Goal: Task Accomplishment & Management: Use online tool/utility

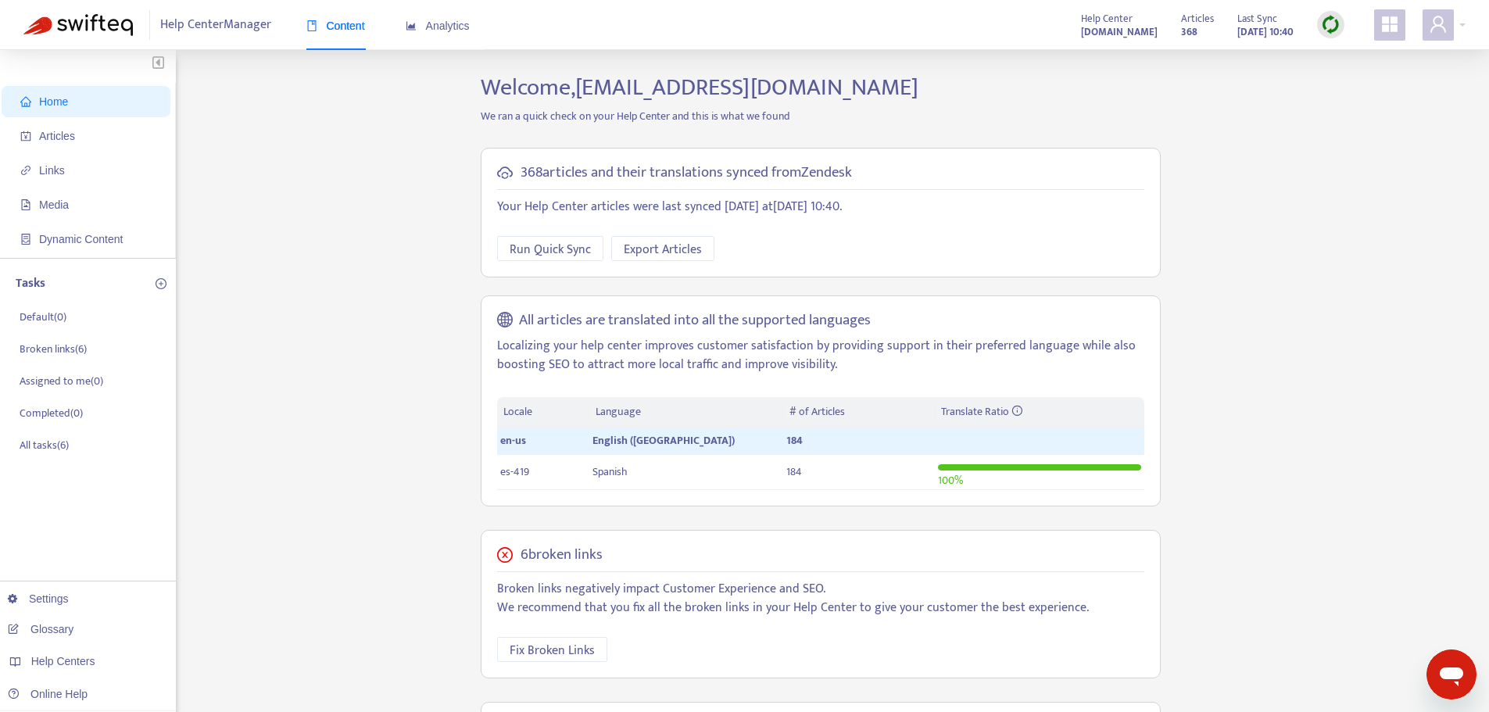
click at [1331, 22] on img at bounding box center [1331, 25] width 20 height 20
click at [1347, 55] on link "Quick Sync" at bounding box center [1363, 57] width 66 height 18
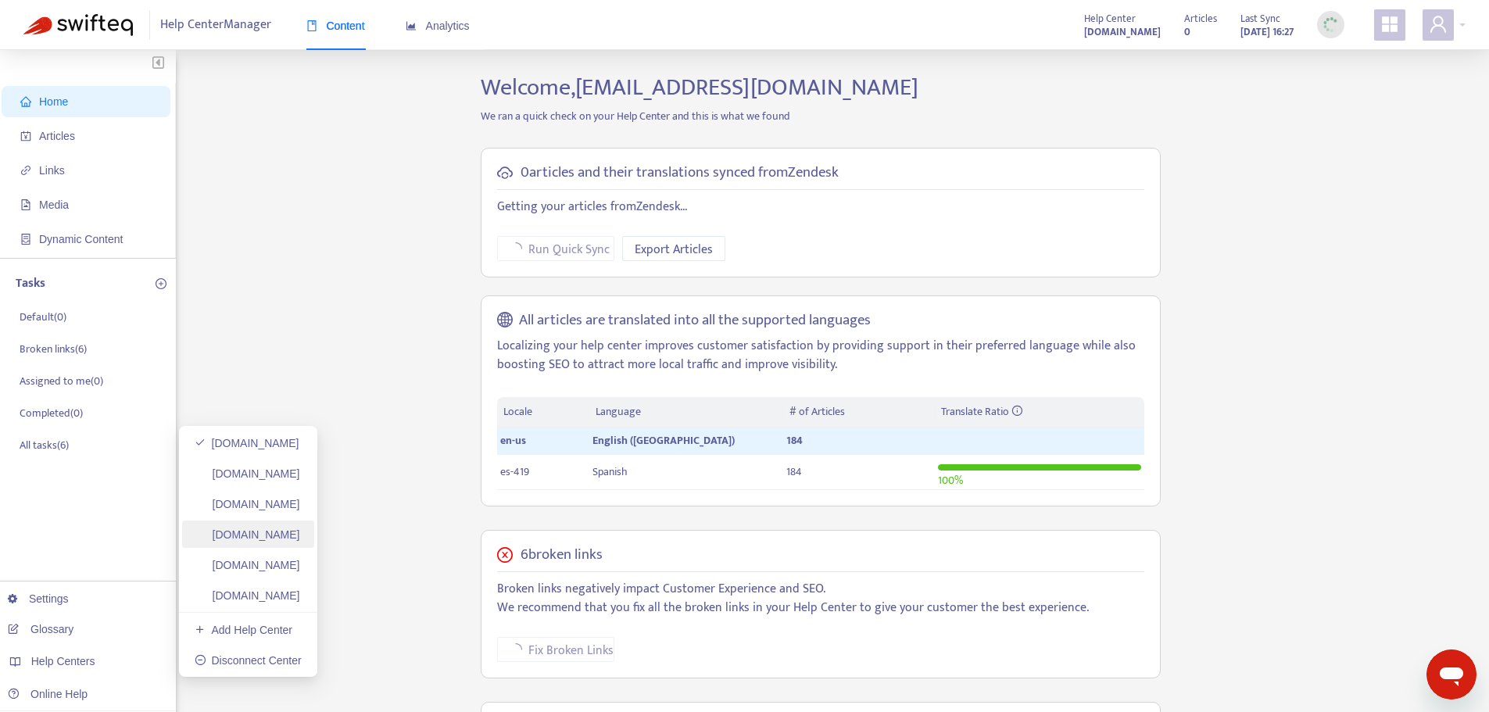
click at [300, 532] on link "[DOMAIN_NAME]" at bounding box center [248, 534] width 106 height 13
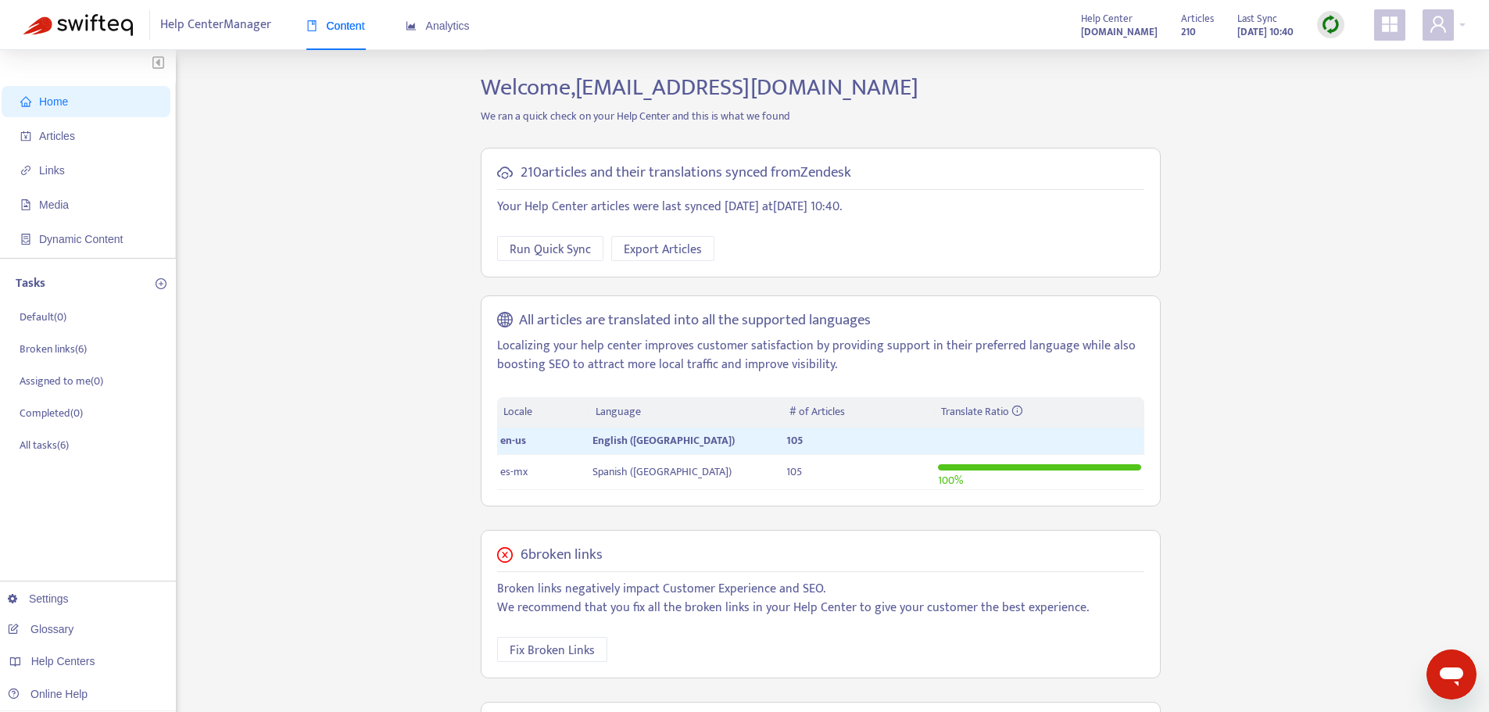
click at [1330, 24] on img at bounding box center [1331, 25] width 20 height 20
click at [1343, 56] on link "Quick Sync" at bounding box center [1363, 57] width 66 height 18
click at [91, 129] on span "Articles" at bounding box center [89, 135] width 138 height 31
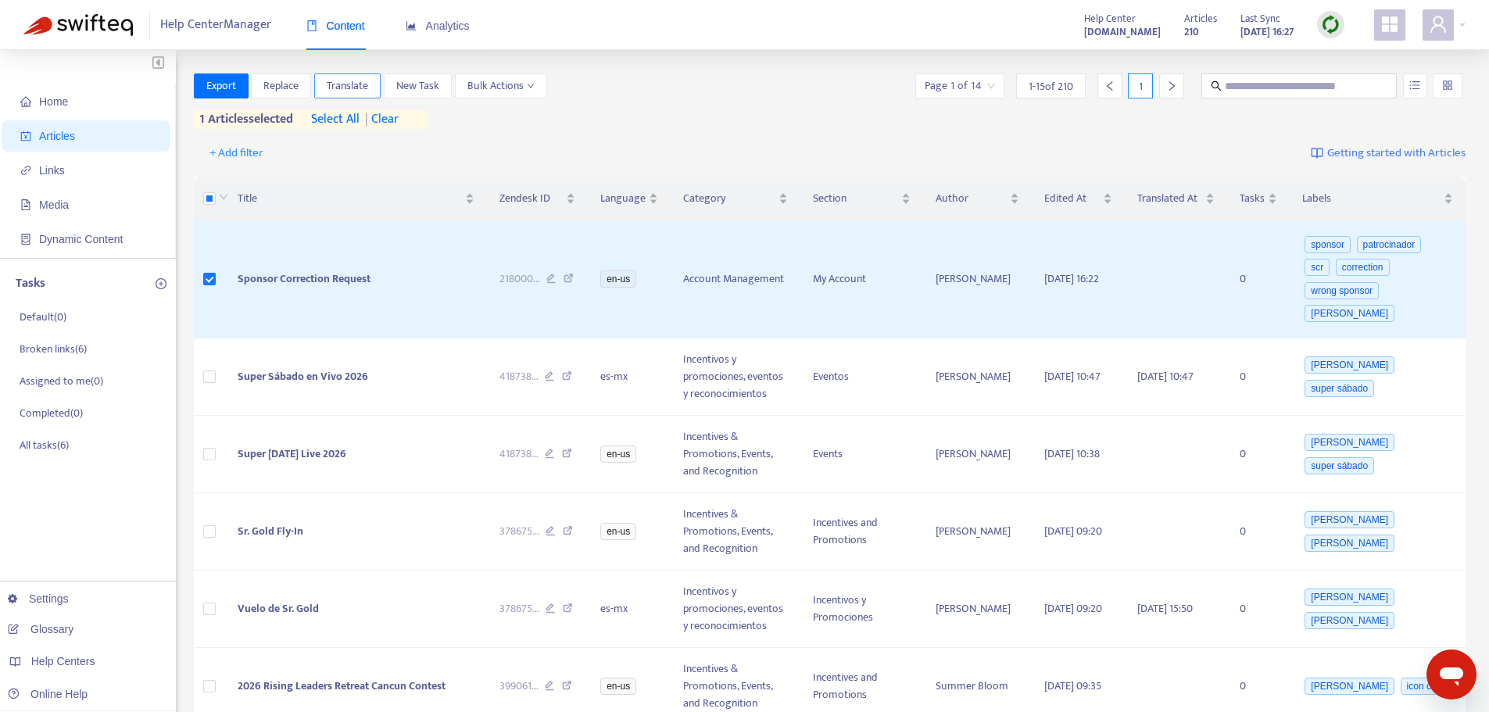
click at [370, 84] on button "Translate" at bounding box center [347, 85] width 66 height 25
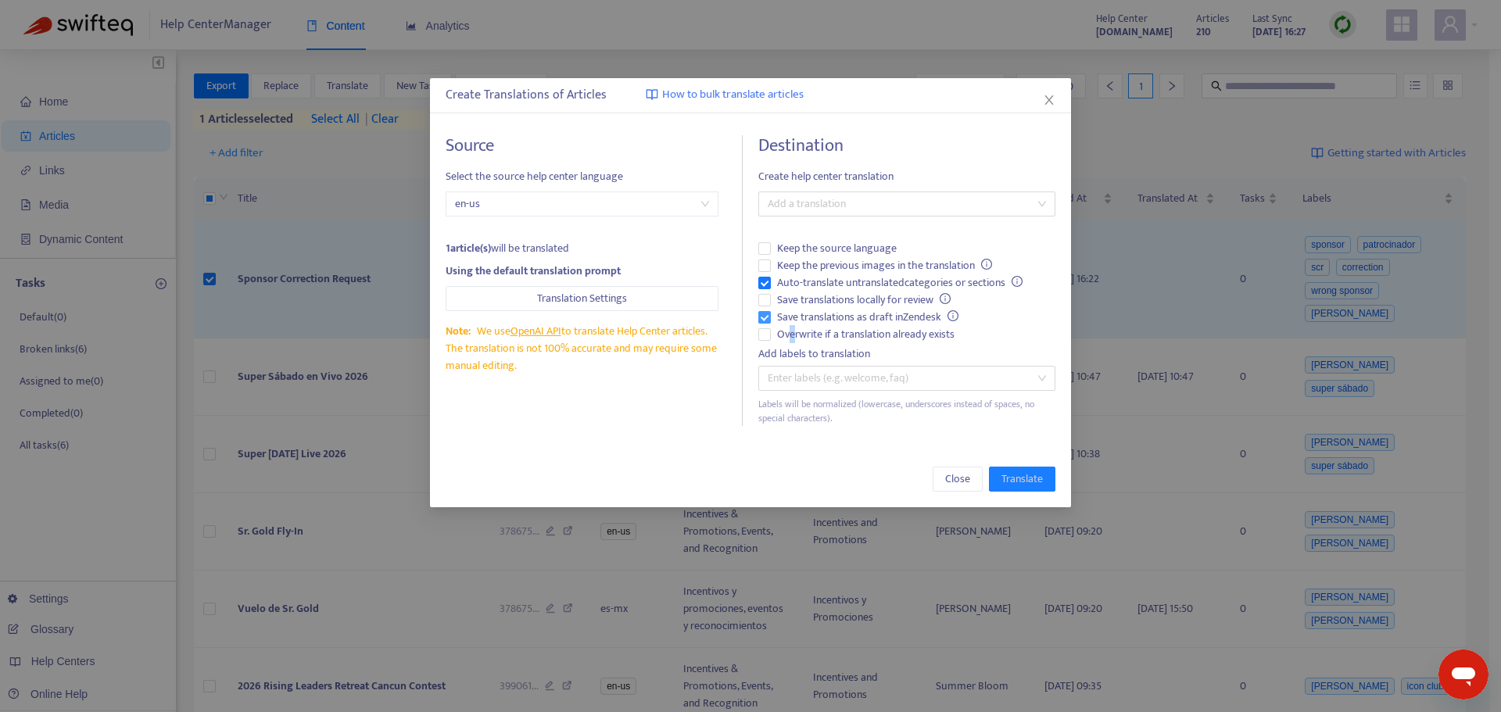
drag, startPoint x: 792, startPoint y: 331, endPoint x: 793, endPoint y: 322, distance: 8.6
click at [793, 331] on span "Overwrite if a translation already exists" at bounding box center [866, 334] width 190 height 17
click at [795, 335] on span "Overwrite if a translation already exists" at bounding box center [866, 334] width 190 height 17
click at [805, 285] on span "Auto-translate untranslated categories or sections" at bounding box center [900, 282] width 258 height 17
click at [811, 201] on div at bounding box center [899, 204] width 274 height 19
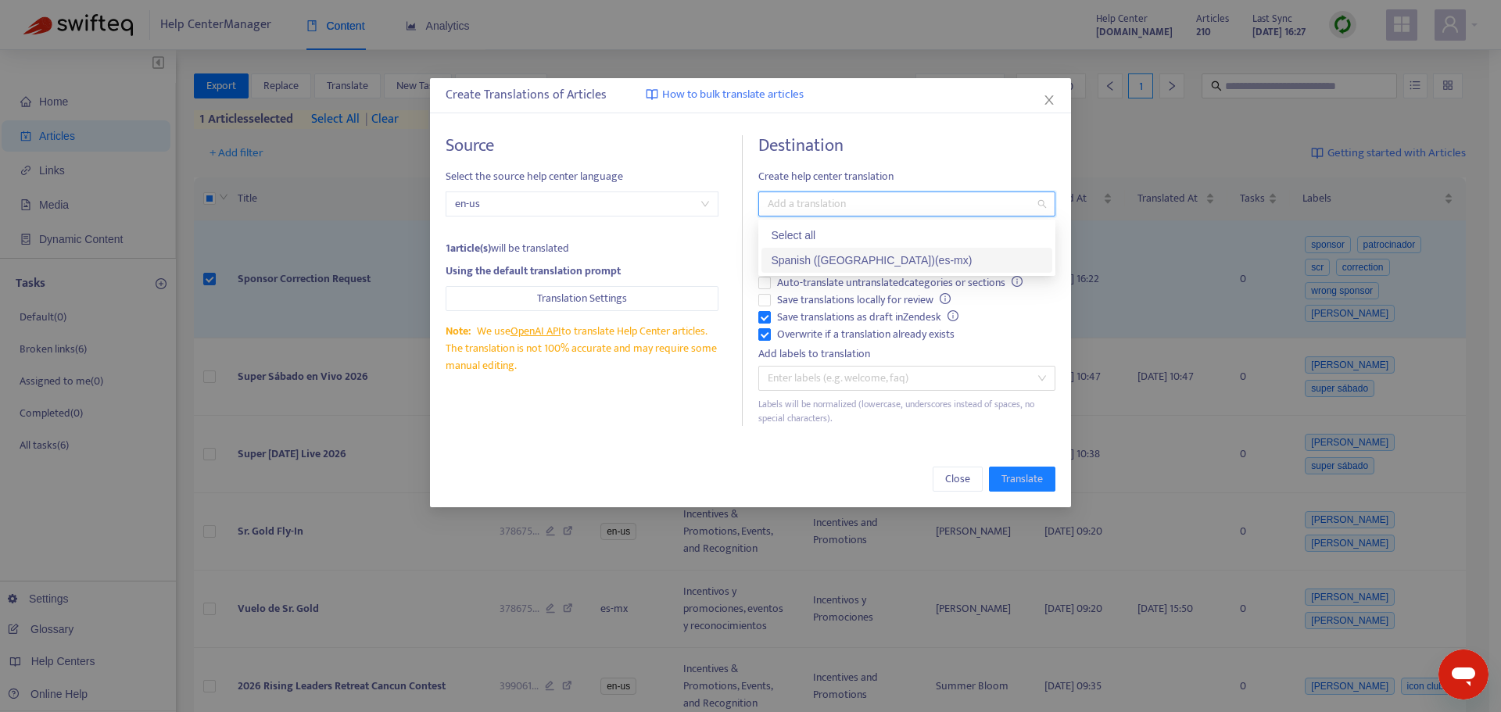
click at [814, 253] on div "Spanish ([GEOGRAPHIC_DATA]) ( es-mx )" at bounding box center [907, 260] width 272 height 17
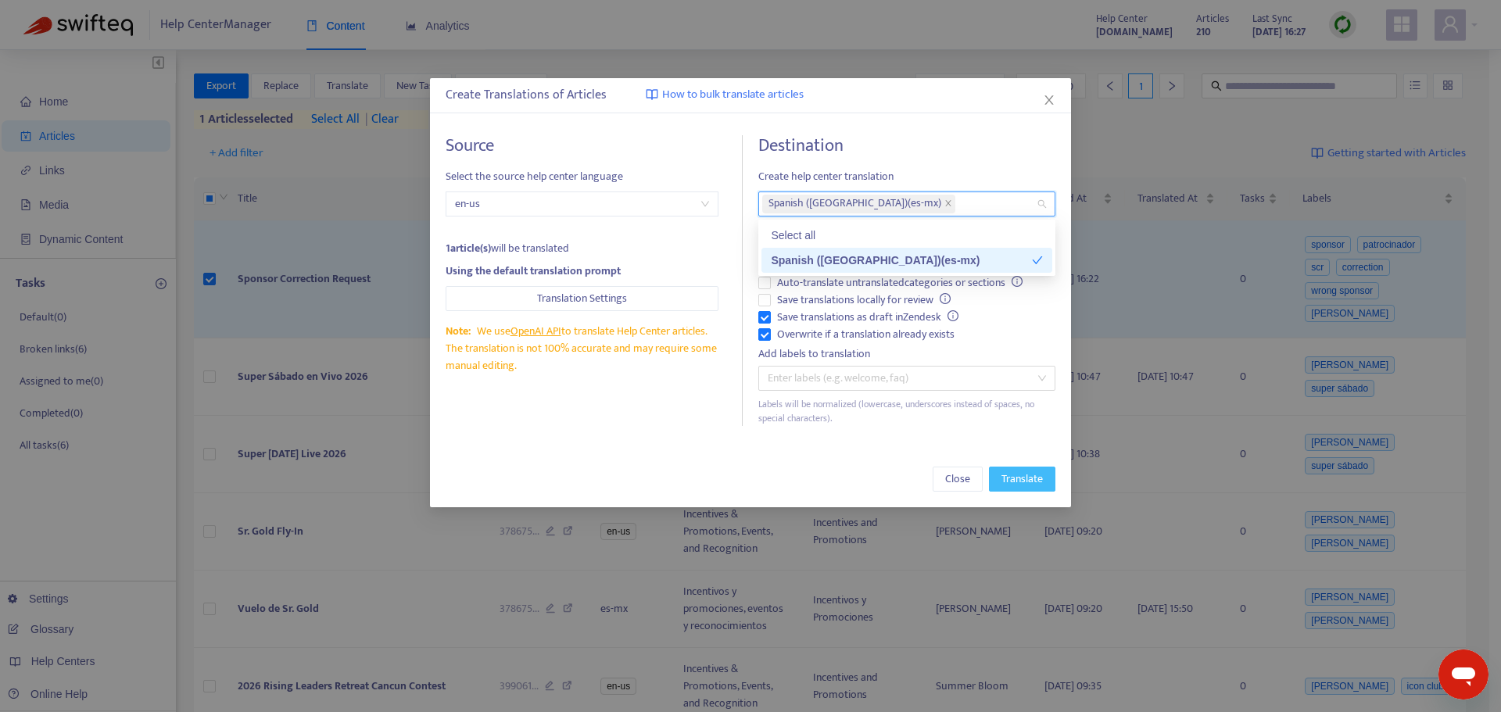
click at [1003, 475] on span "Translate" at bounding box center [1021, 479] width 41 height 17
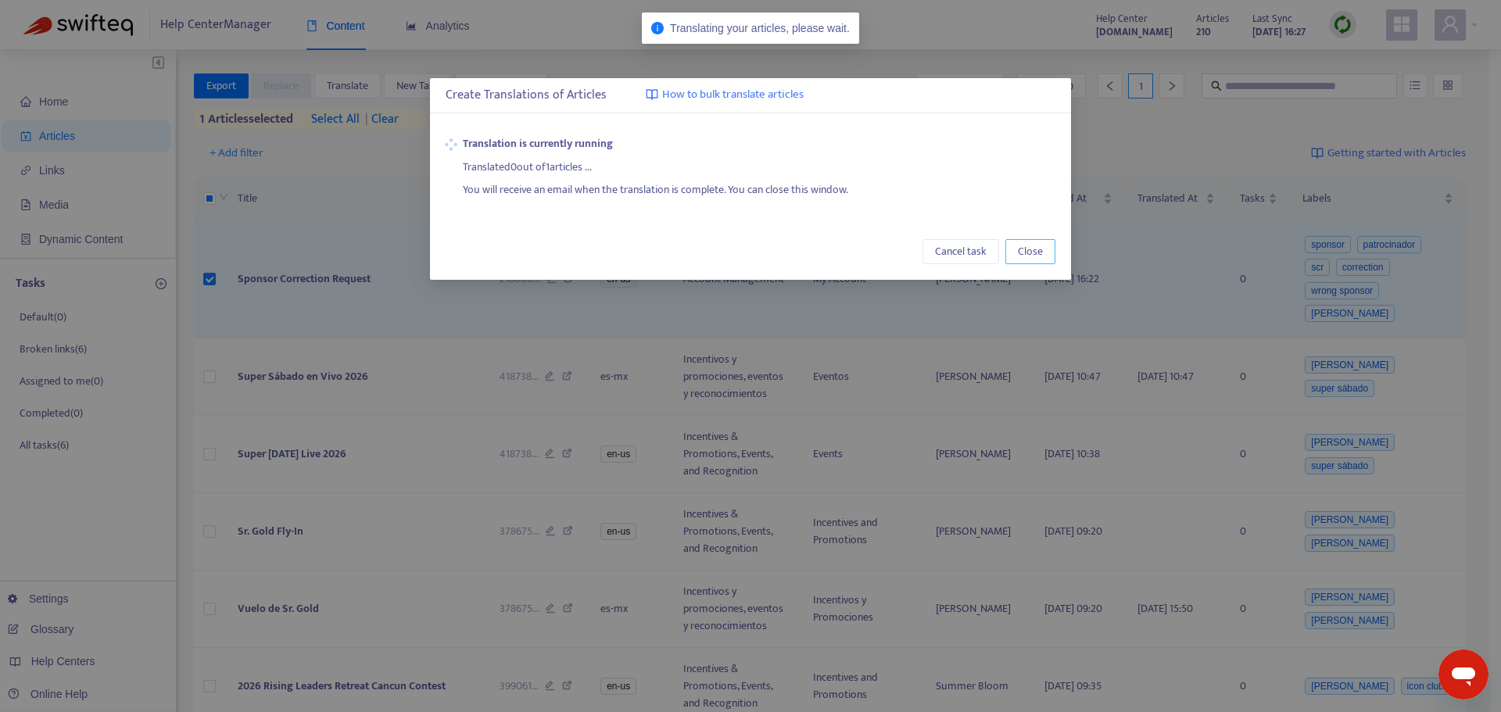
drag, startPoint x: 1043, startPoint y: 258, endPoint x: 795, endPoint y: 373, distance: 273.8
click at [1043, 257] on button "Close" at bounding box center [1030, 251] width 50 height 25
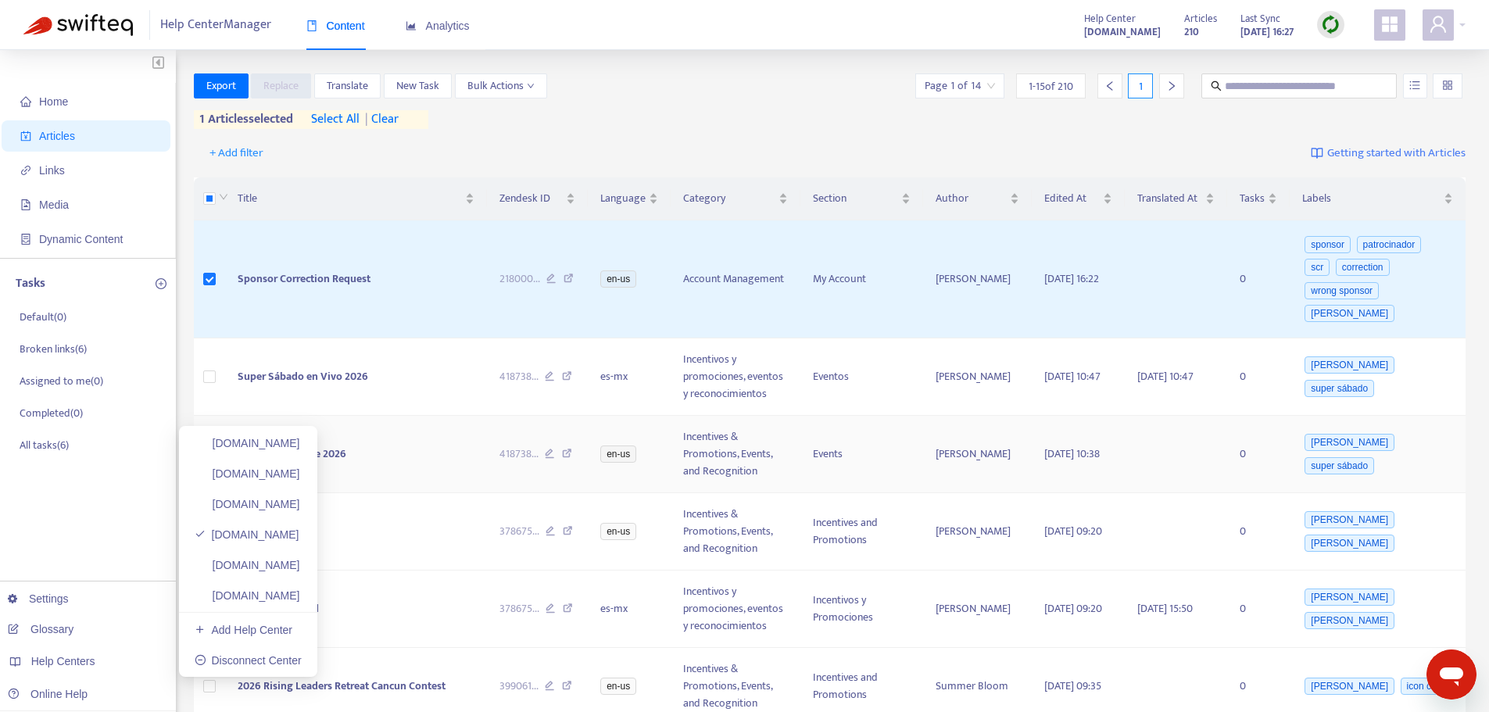
drag, startPoint x: 270, startPoint y: 442, endPoint x: 428, endPoint y: 414, distance: 159.5
click at [270, 442] on link "[DOMAIN_NAME]" at bounding box center [248, 443] width 106 height 13
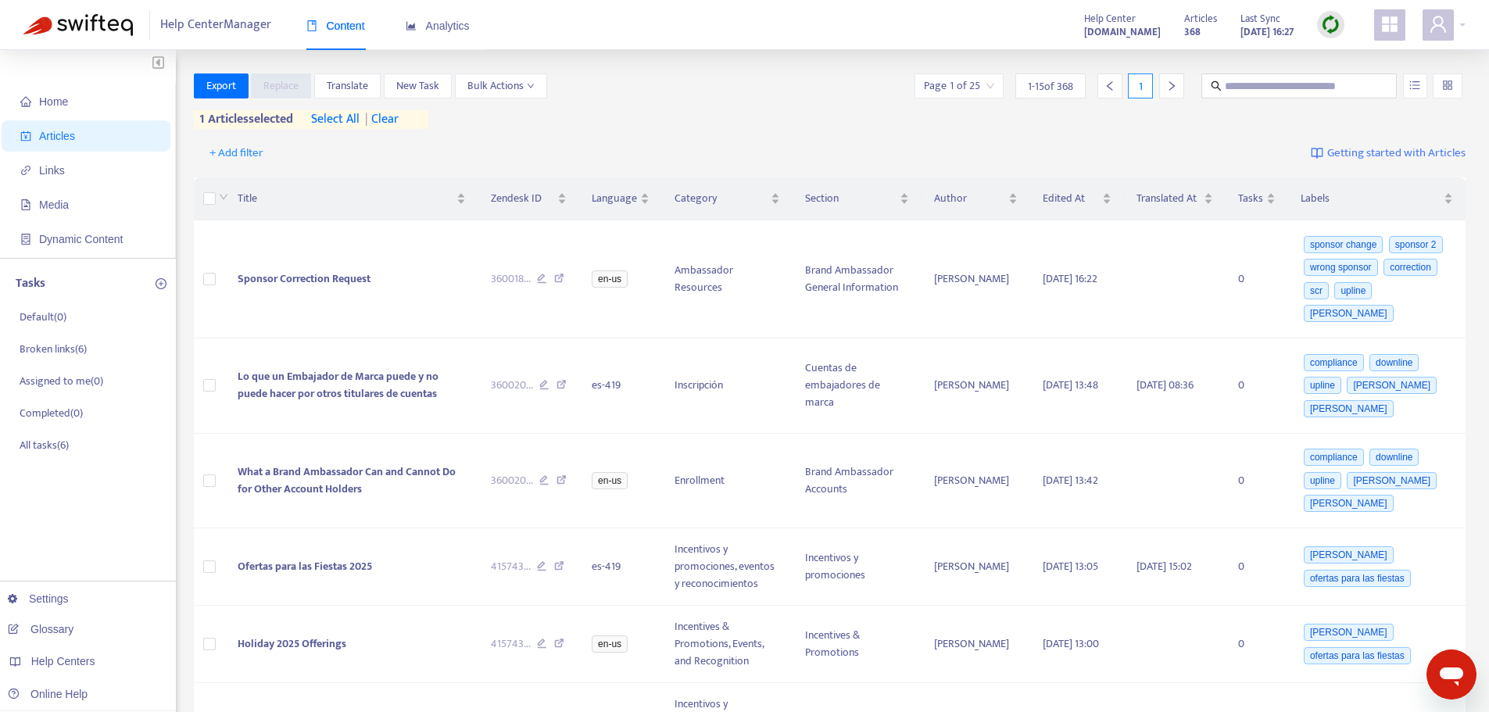
click at [1330, 16] on img at bounding box center [1331, 25] width 20 height 20
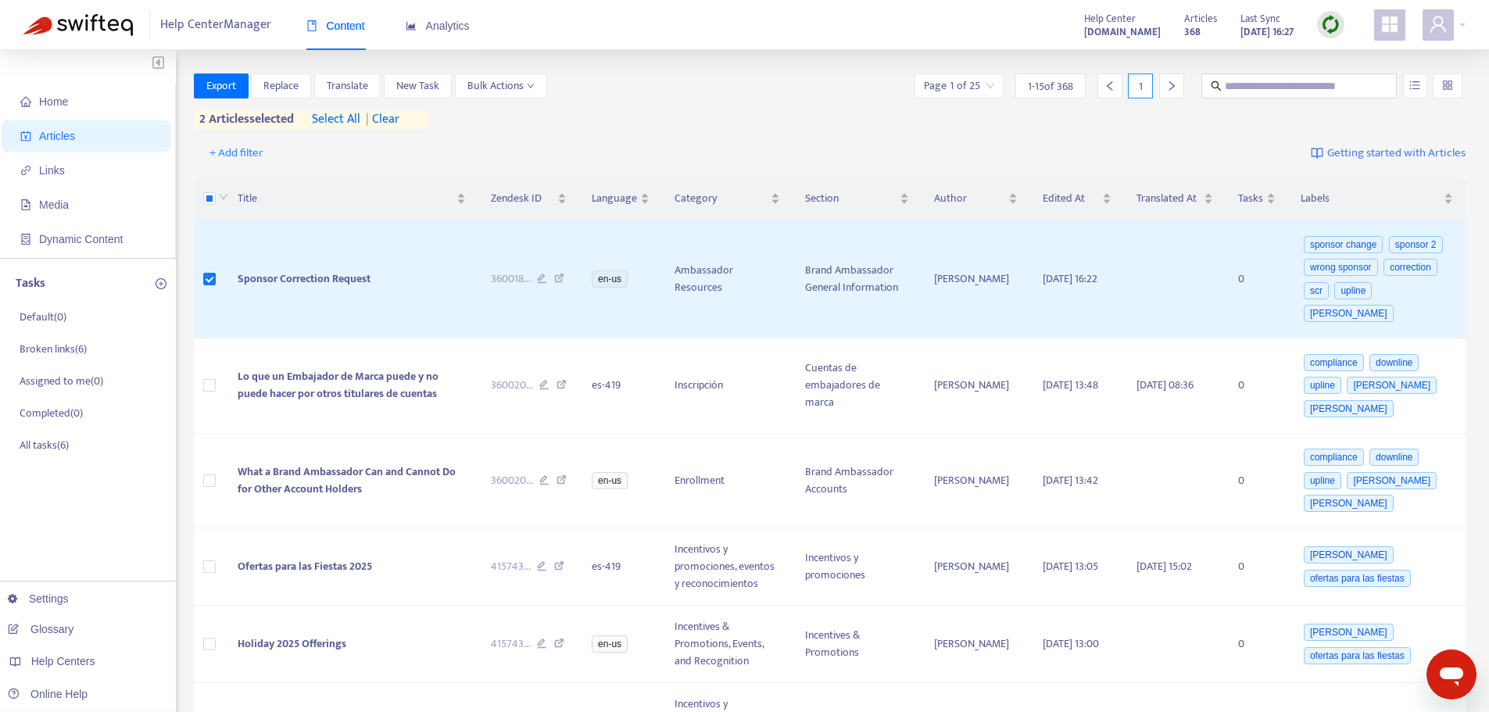
click at [389, 120] on span "| clear" at bounding box center [379, 119] width 39 height 19
click at [349, 85] on span "Translate" at bounding box center [347, 85] width 41 height 17
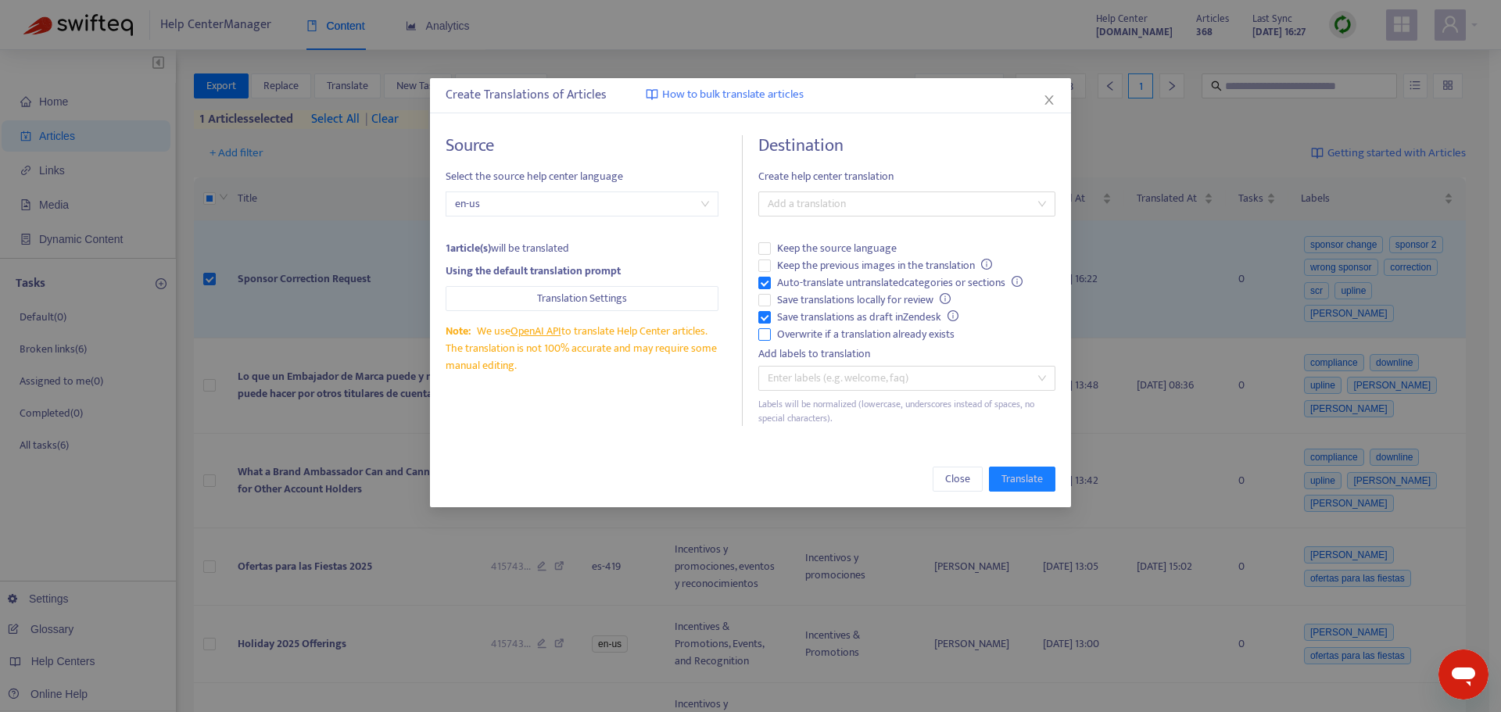
click at [861, 333] on span "Overwrite if a translation already exists" at bounding box center [866, 334] width 190 height 17
click at [834, 285] on span "Auto-translate untranslated categories or sections" at bounding box center [900, 282] width 258 height 17
click at [849, 195] on div at bounding box center [899, 204] width 274 height 19
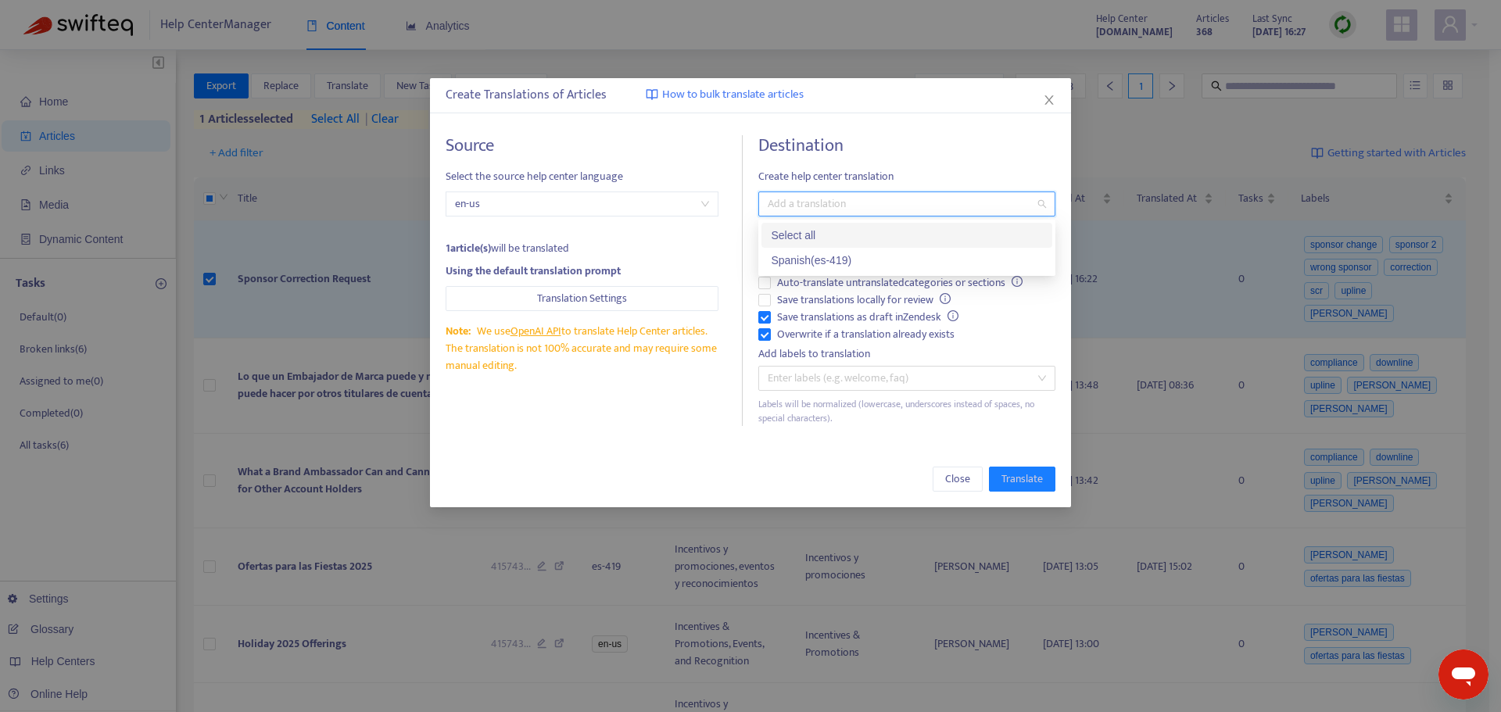
click at [851, 235] on div "Select all" at bounding box center [907, 235] width 272 height 17
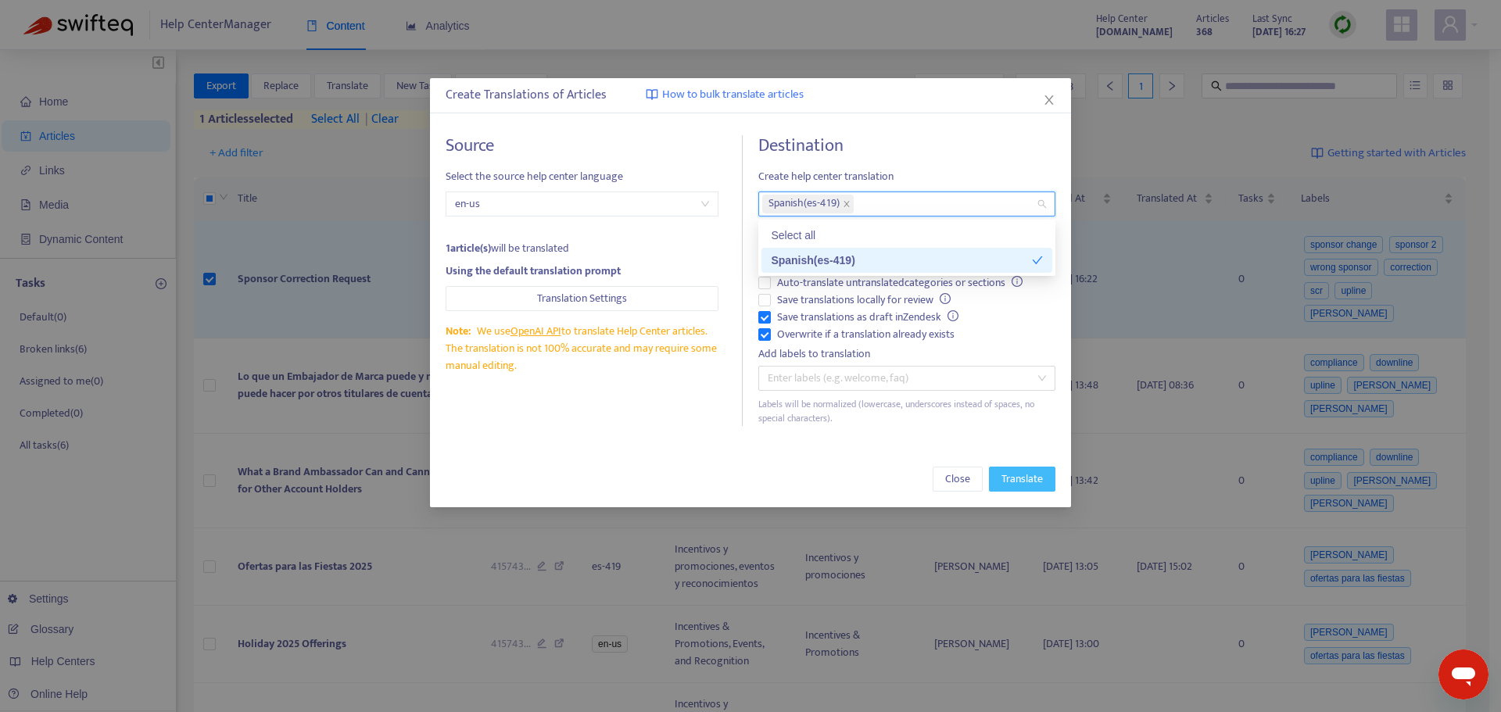
click at [1025, 471] on span "Translate" at bounding box center [1021, 479] width 41 height 17
